Goal: Task Accomplishment & Management: Manage account settings

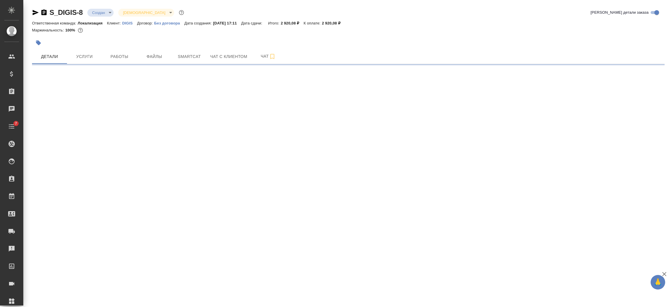
select select "RU"
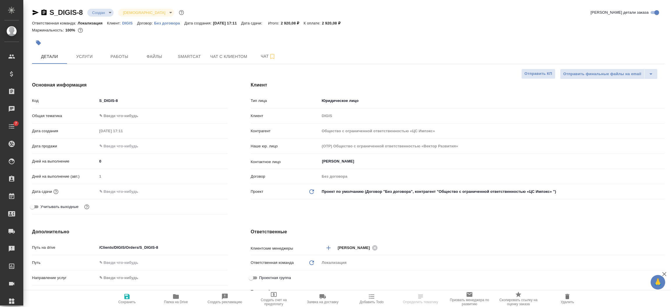
type textarea "x"
checkbox input "true"
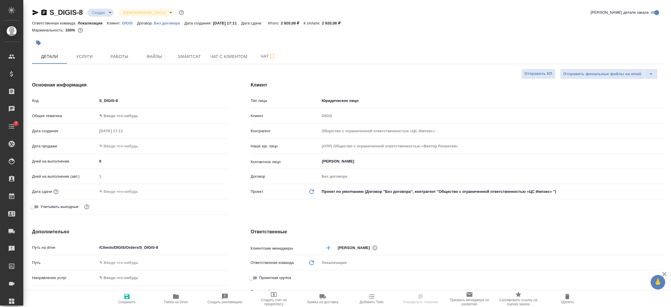
scroll to position [270, 0]
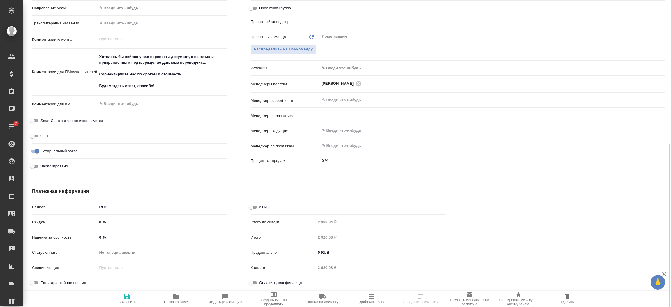
type input "Общество с ограниченной ответственностью «ЦС Импэкс»"
type textarea "x"
type input "Подойников Владислав"
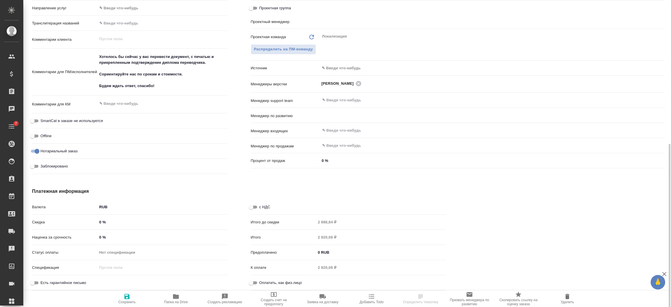
type input "Комаров Роман"
click at [130, 298] on icon "button" at bounding box center [127, 296] width 7 height 7
type input "Общество с ограниченной ответственностью «ЦС Импэкс»"
type textarea "x"
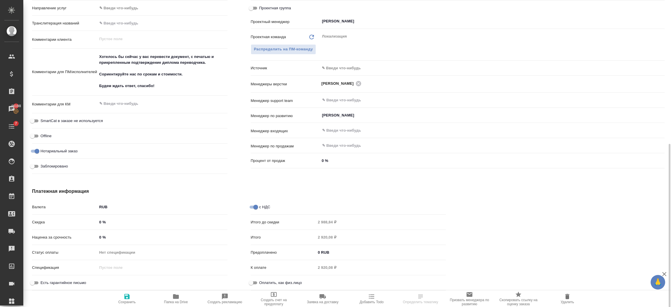
type textarea "x"
type input "Общество с ограниченной ответственностью «ЦС Импэкс»"
type textarea "x"
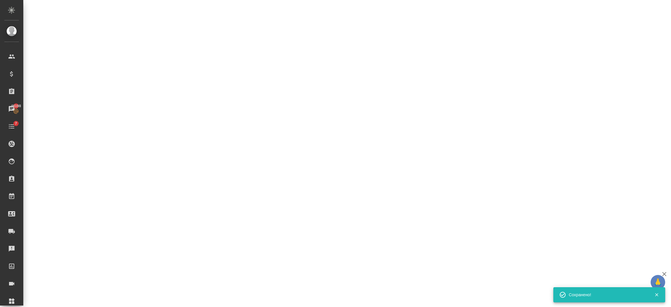
select select "RU"
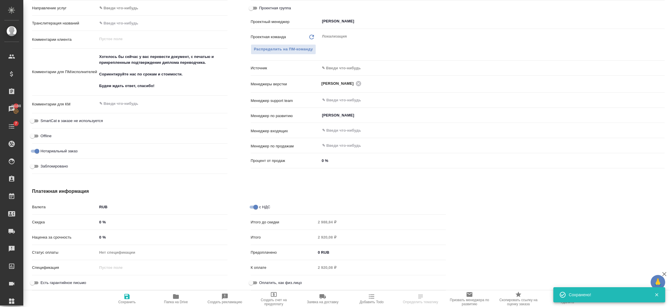
type textarea "x"
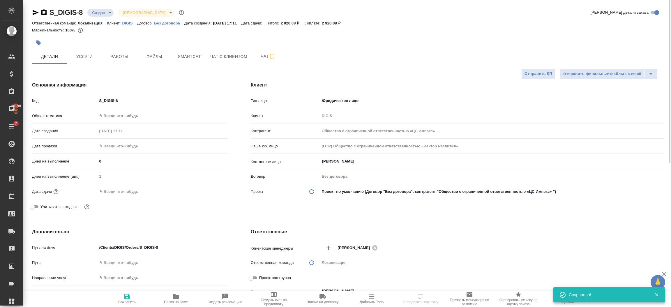
click at [81, 57] on span "Услуги" at bounding box center [85, 56] width 28 height 7
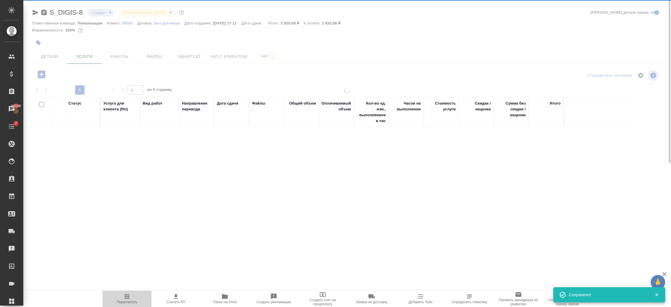
click at [126, 295] on icon "button" at bounding box center [127, 296] width 7 height 7
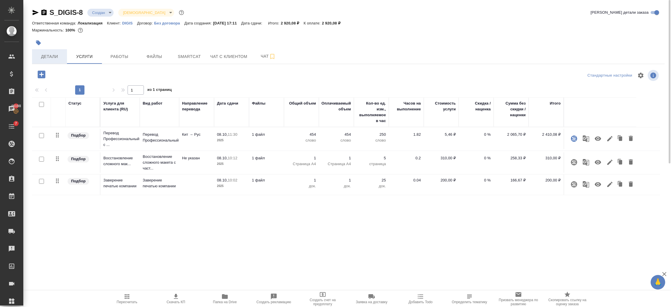
click at [57, 57] on span "Детали" at bounding box center [50, 56] width 28 height 7
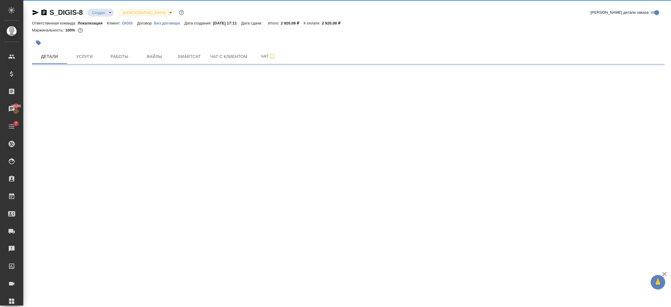
select select "RU"
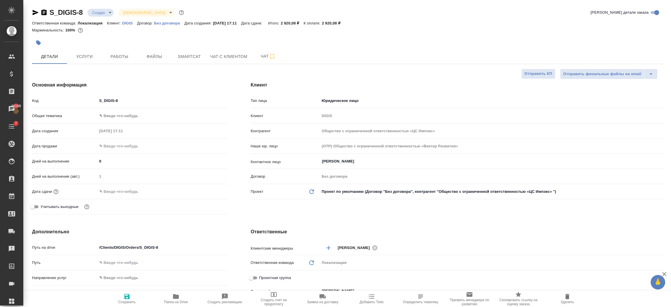
type textarea "x"
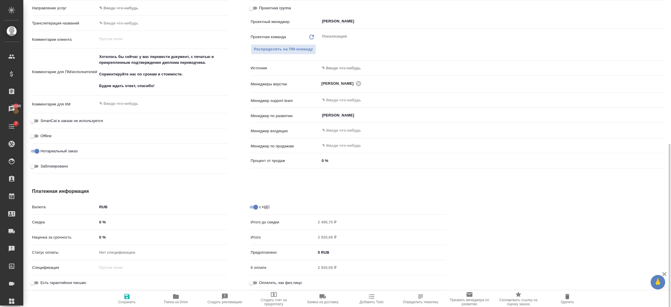
type input "Общество с ограниченной ответственностью «ЦС Импэкс»"
type textarea "x"
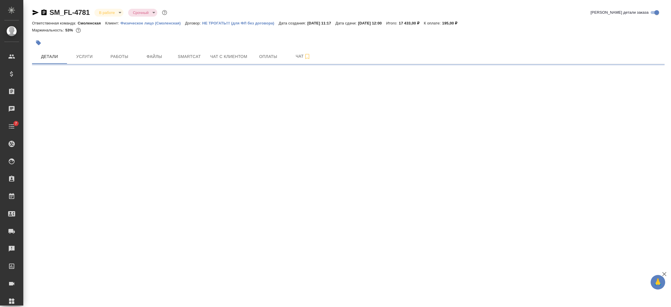
select select "RU"
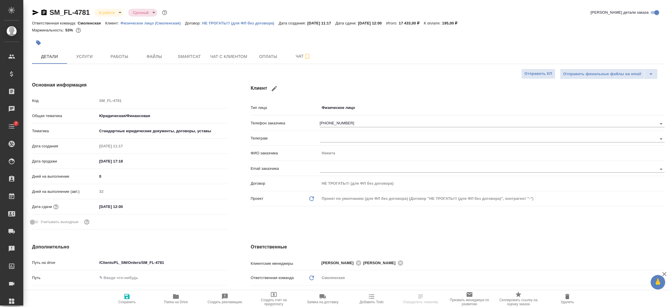
type textarea "x"
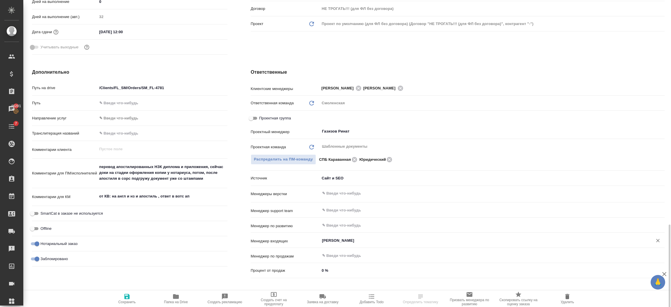
scroll to position [218, 0]
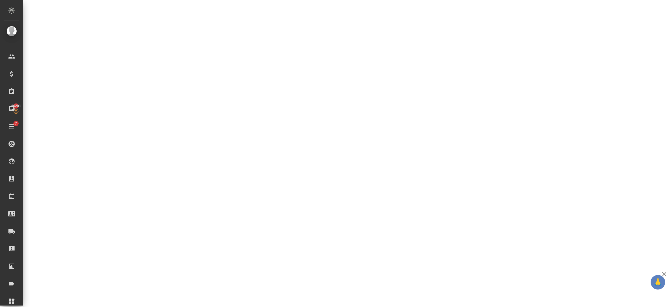
select select "RU"
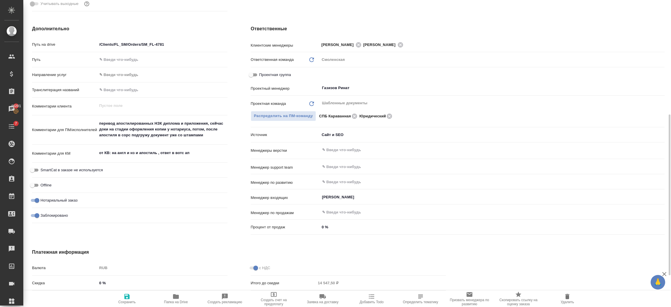
type textarea "x"
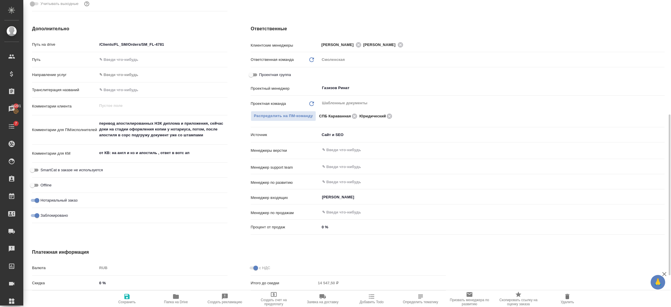
type textarea "x"
click at [353, 116] on icon at bounding box center [354, 115] width 5 height 5
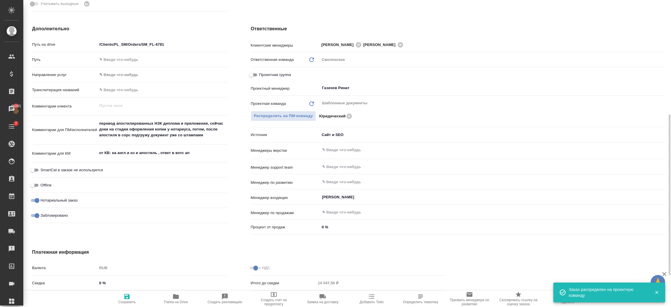
type textarea "x"
click at [309, 57] on icon "Обновить" at bounding box center [311, 59] width 7 height 7
type textarea "x"
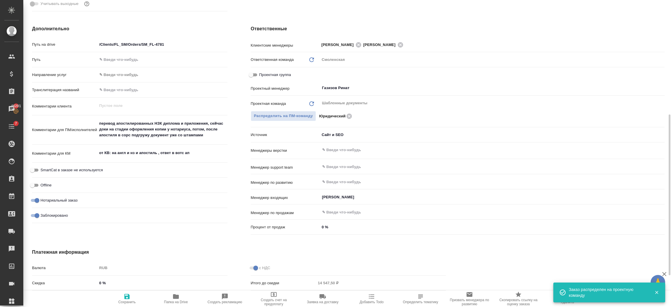
type textarea "x"
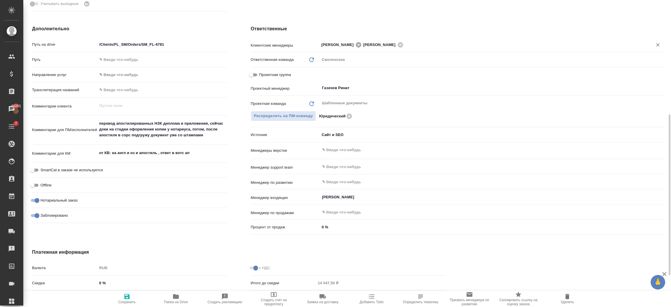
click at [356, 45] on icon at bounding box center [358, 45] width 6 height 6
type textarea "x"
click at [133, 296] on span "Сохранить" at bounding box center [127, 298] width 42 height 11
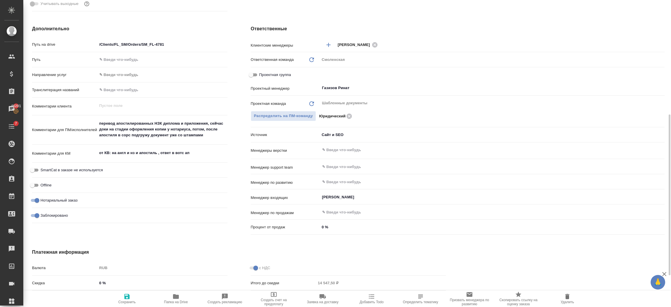
type textarea "x"
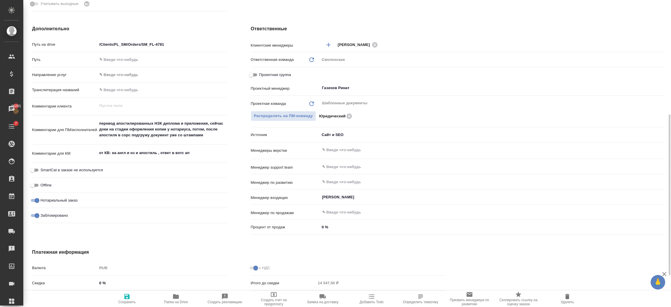
type textarea "x"
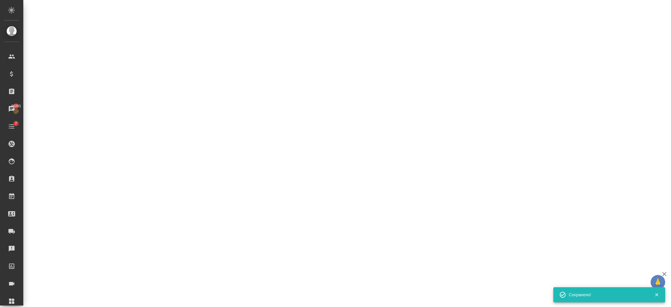
select select "RU"
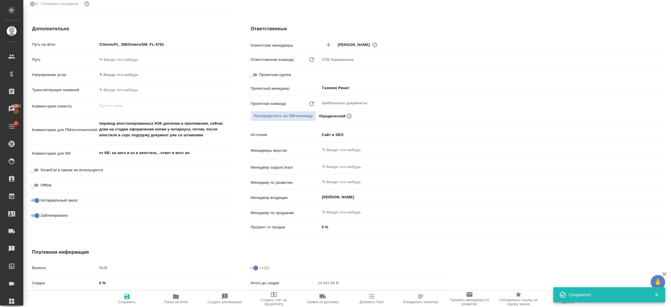
type textarea "x"
click at [329, 45] on icon "Добавить менеджера" at bounding box center [328, 44] width 7 height 7
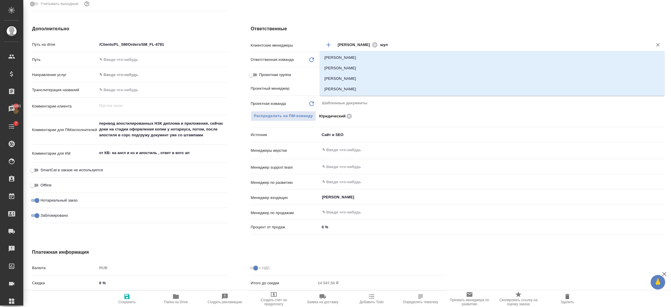
type input "шуль"
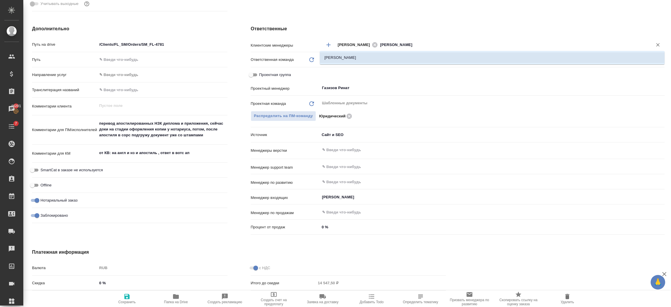
click at [359, 59] on li "[PERSON_NAME]" at bounding box center [492, 57] width 345 height 10
type textarea "x"
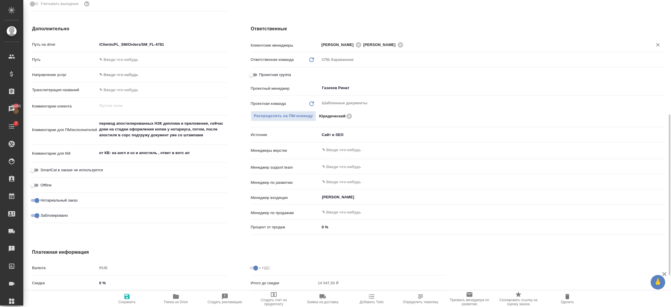
click at [127, 295] on icon "button" at bounding box center [127, 296] width 7 height 7
type textarea "x"
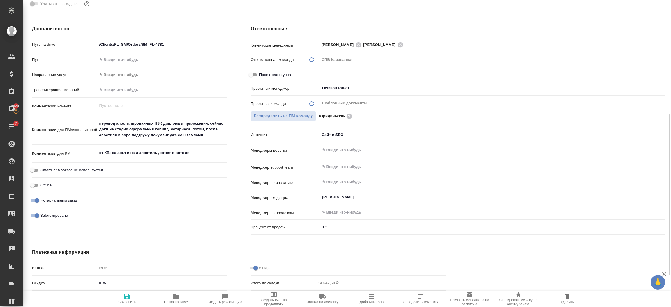
type textarea "x"
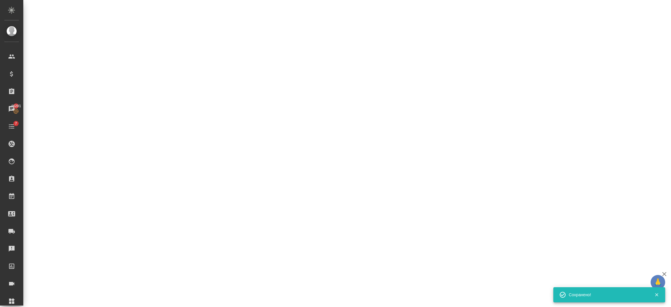
select select "RU"
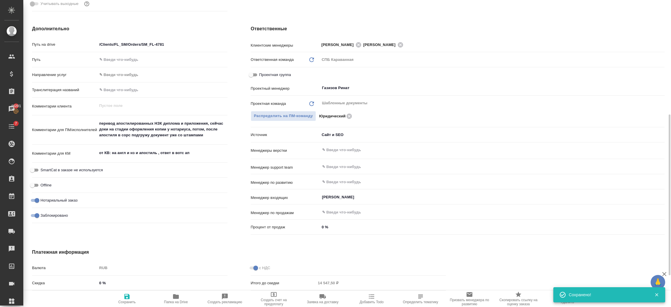
type textarea "x"
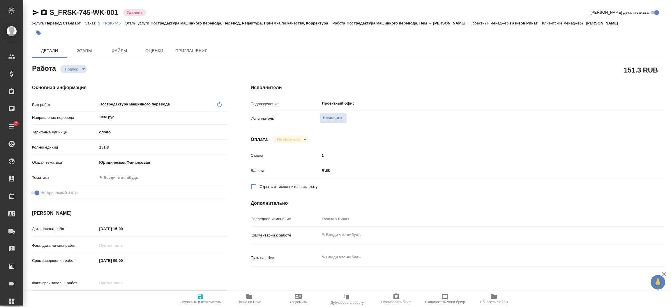
type textarea "x"
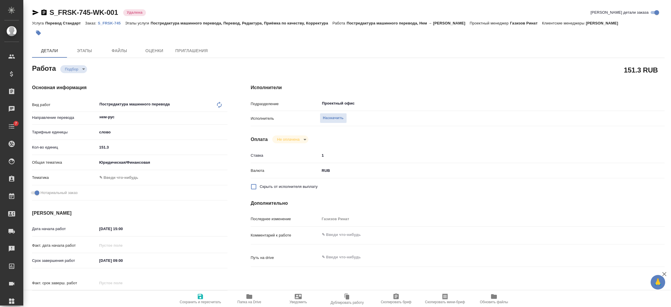
type textarea "x"
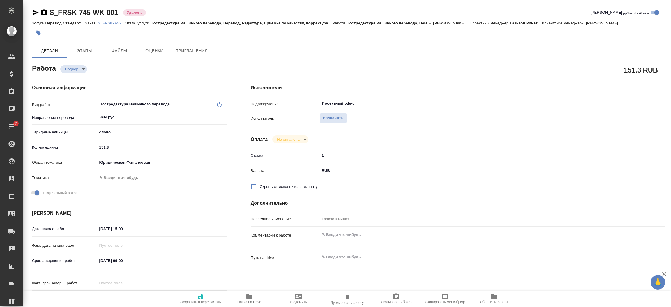
type textarea "x"
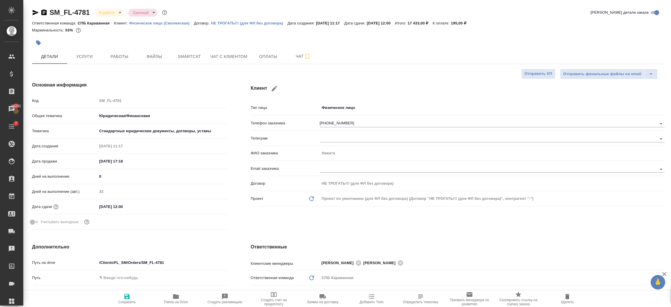
select select "RU"
